Goal: Task Accomplishment & Management: Manage account settings

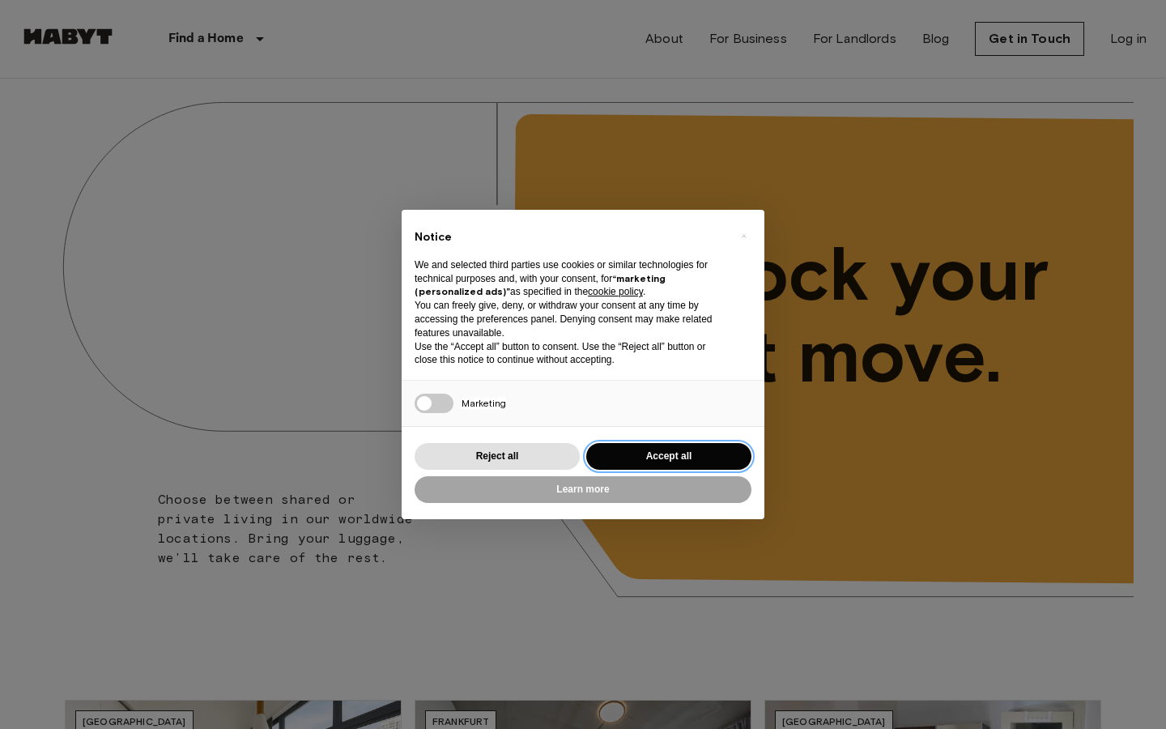
click at [712, 448] on button "Accept all" at bounding box center [668, 456] width 165 height 27
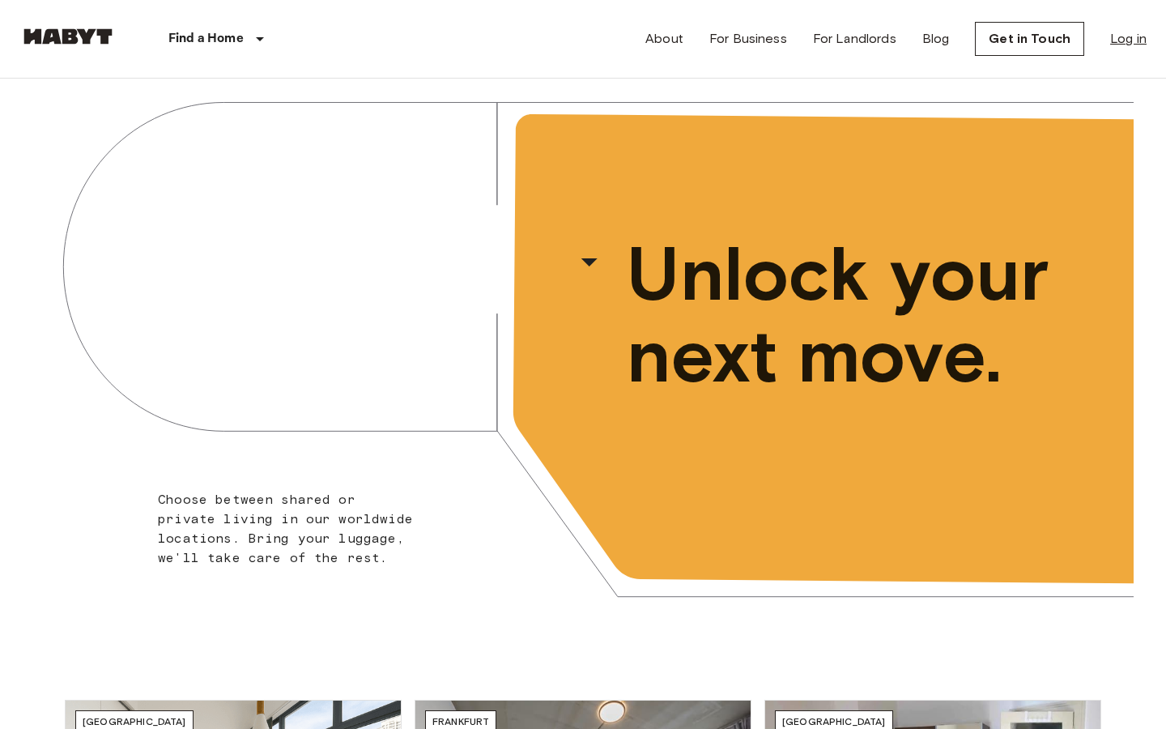
click at [1129, 32] on link "Log in" at bounding box center [1128, 38] width 36 height 19
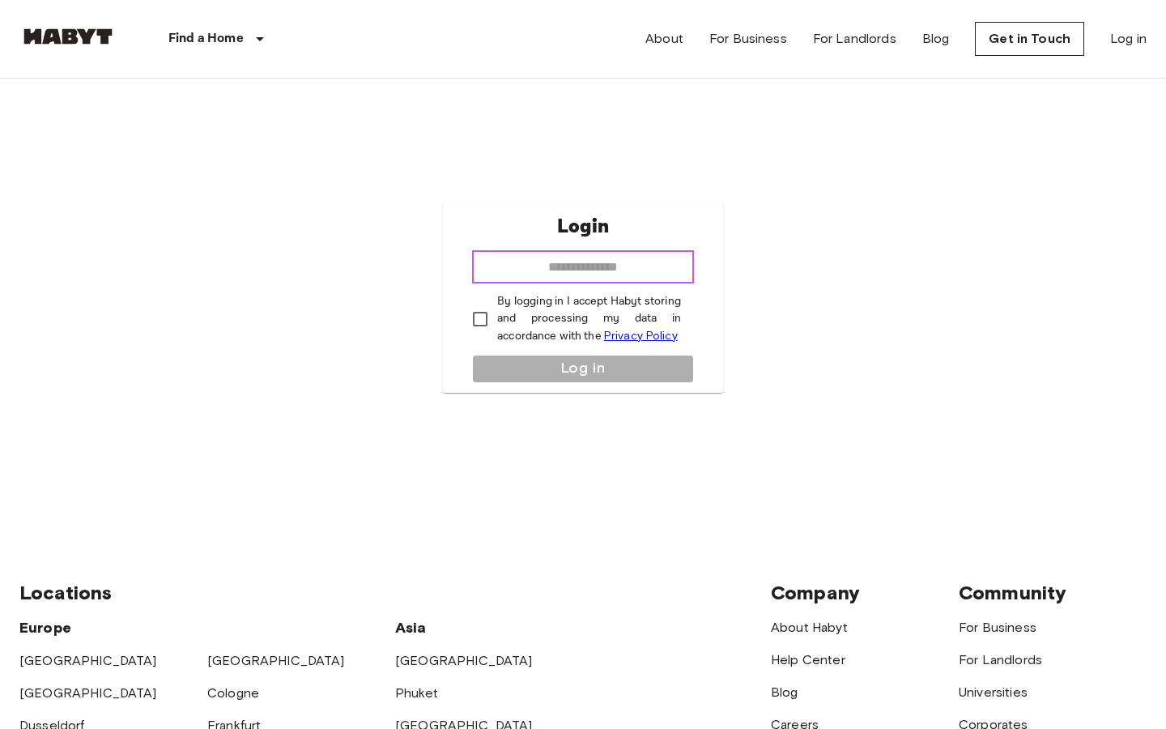
click at [577, 257] on input "email" at bounding box center [583, 267] width 222 height 32
type input "**********"
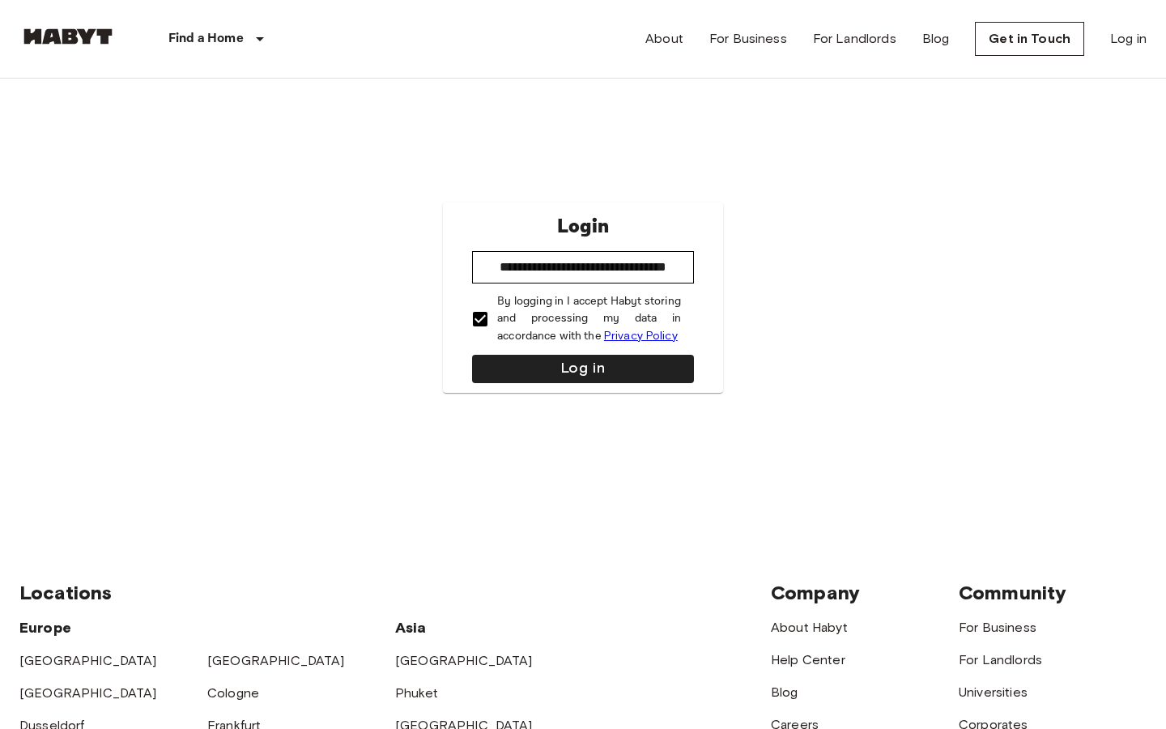
scroll to position [0, 0]
click at [530, 367] on button "Log in" at bounding box center [583, 369] width 222 height 28
